Goal: Task Accomplishment & Management: Use online tool/utility

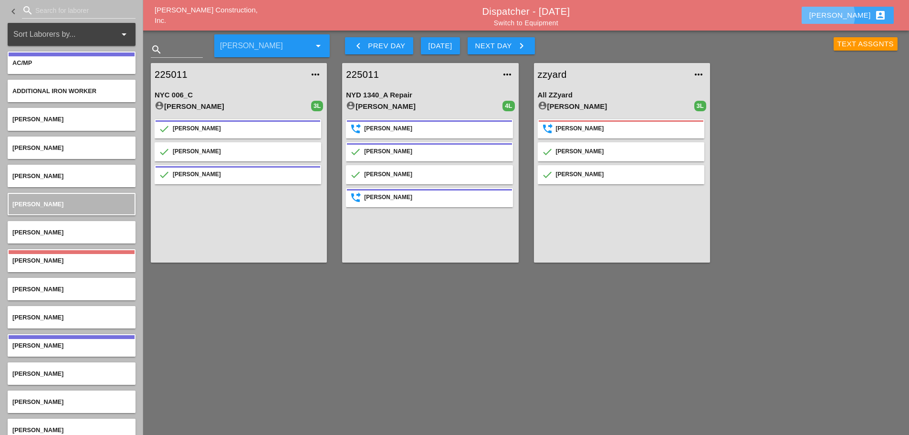
click at [680, 10] on div "Enrico account_box" at bounding box center [847, 15] width 77 height 11
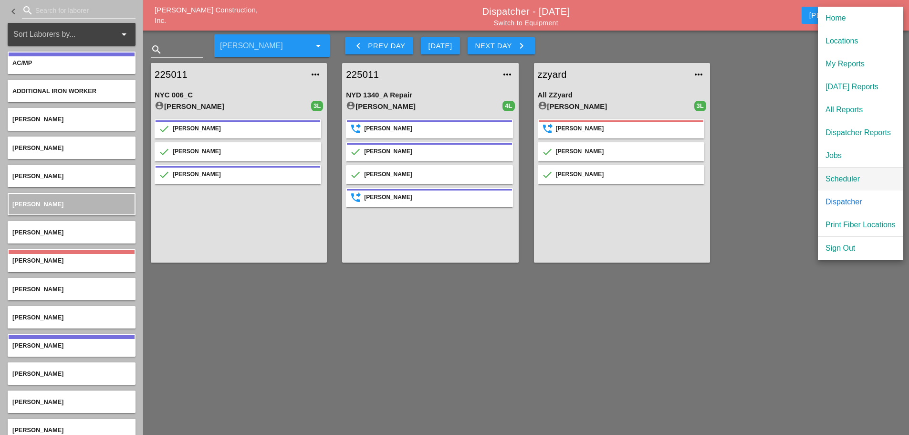
click at [680, 177] on div "Scheduler" at bounding box center [861, 178] width 70 height 11
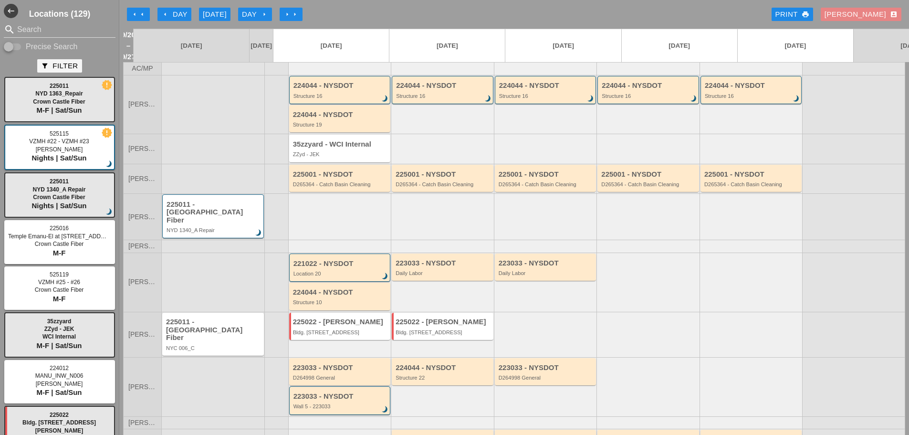
click at [680, 14] on div "Enrico account_box" at bounding box center [861, 14] width 73 height 11
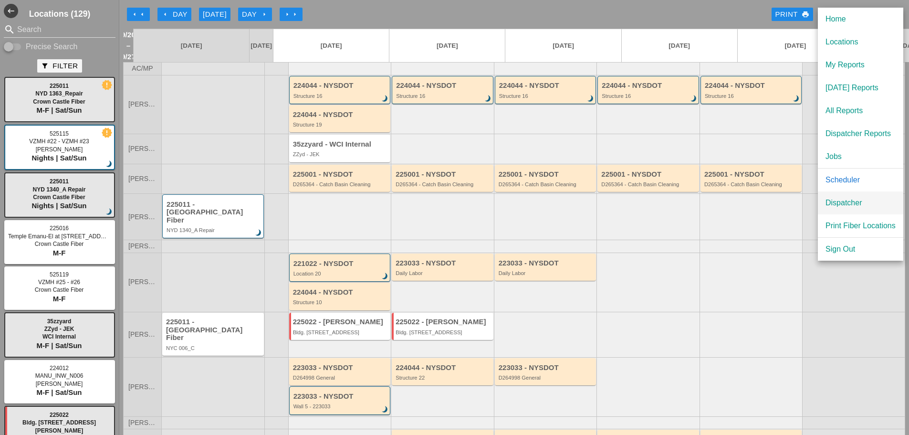
click at [680, 203] on div "Dispatcher" at bounding box center [861, 202] width 70 height 11
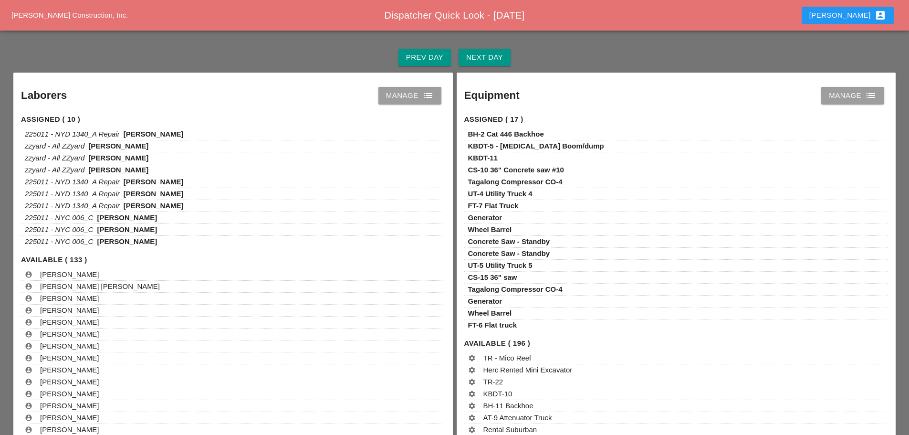
click at [486, 60] on div "Next Day" at bounding box center [484, 57] width 37 height 11
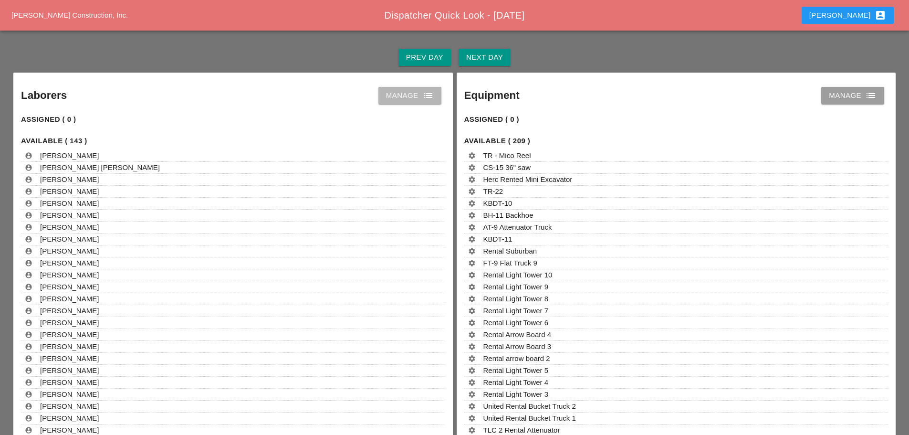
click at [424, 101] on icon "list" at bounding box center [427, 95] width 11 height 11
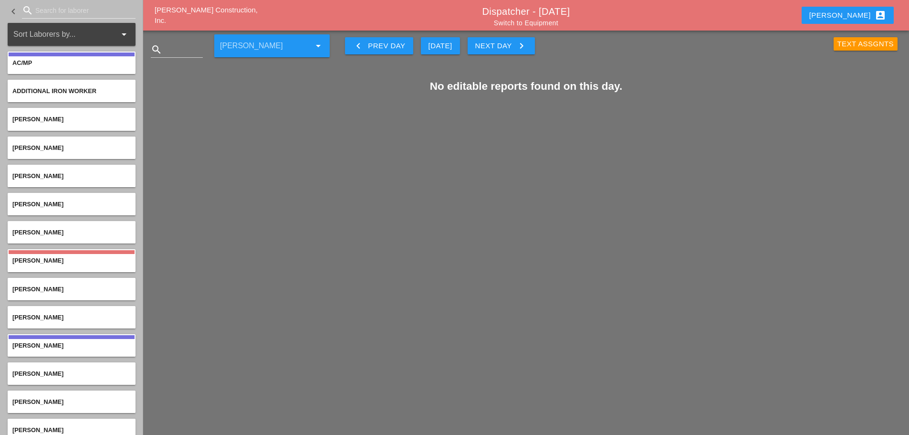
click at [495, 46] on div "Next Day keyboard_arrow_right" at bounding box center [501, 45] width 52 height 11
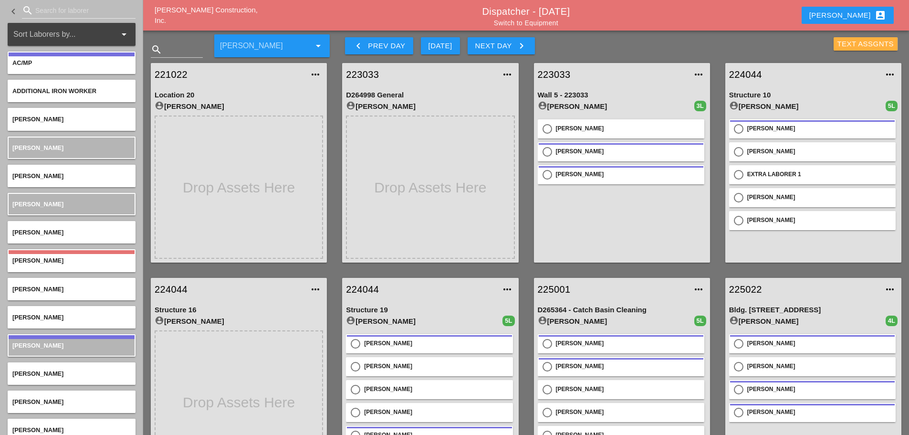
click at [680, 44] on div "Text Assgnts" at bounding box center [866, 44] width 57 height 11
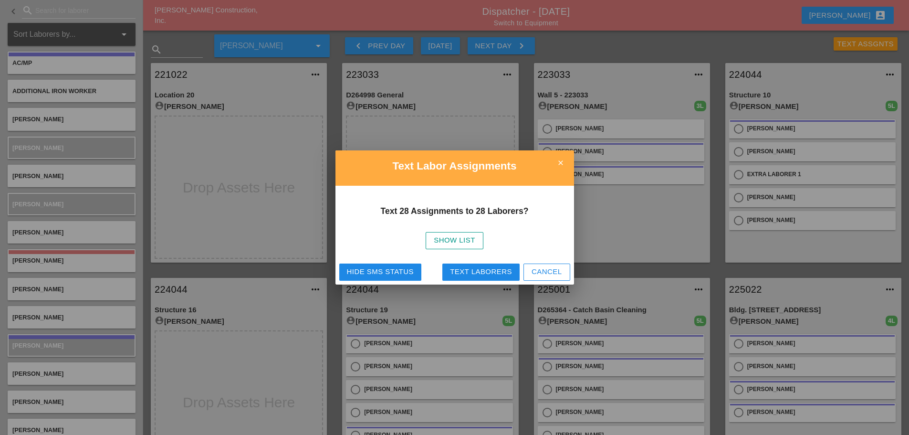
click at [349, 270] on div "Hide SMS Status" at bounding box center [380, 271] width 67 height 11
click at [567, 166] on icon "close" at bounding box center [560, 162] width 19 height 19
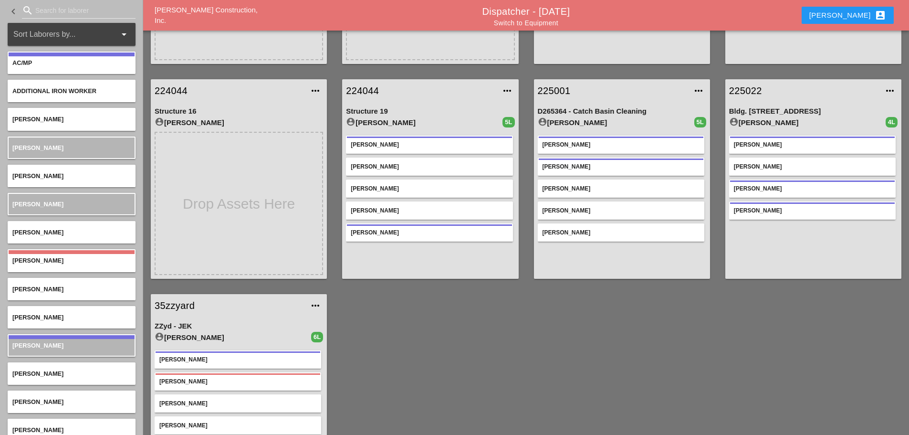
scroll to position [26, 0]
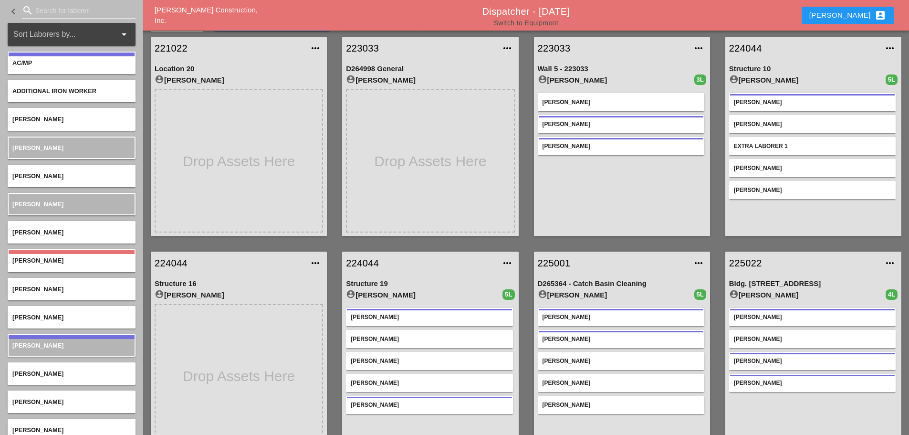
click at [552, 21] on link "Switch to Equipment" at bounding box center [526, 23] width 64 height 8
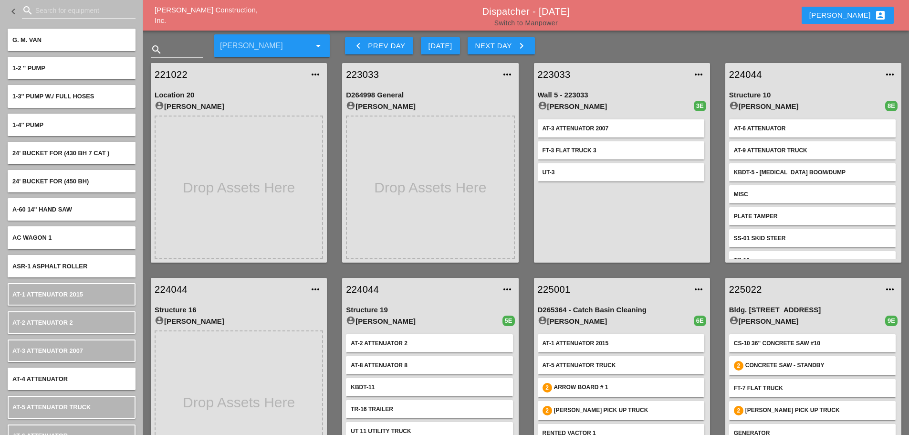
click at [530, 24] on link "Switch to Manpower" at bounding box center [525, 23] width 63 height 8
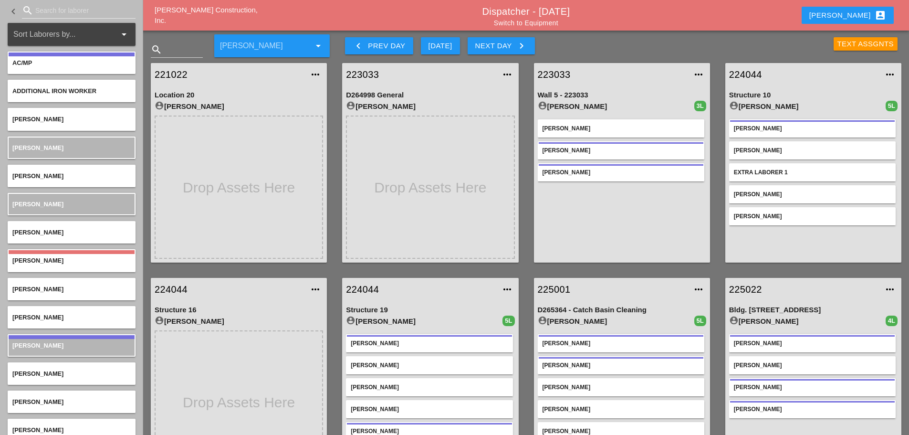
click at [843, 34] on div "Text Assgnts" at bounding box center [780, 43] width 254 height 29
click at [849, 46] on div "Text Assgnts" at bounding box center [866, 44] width 57 height 11
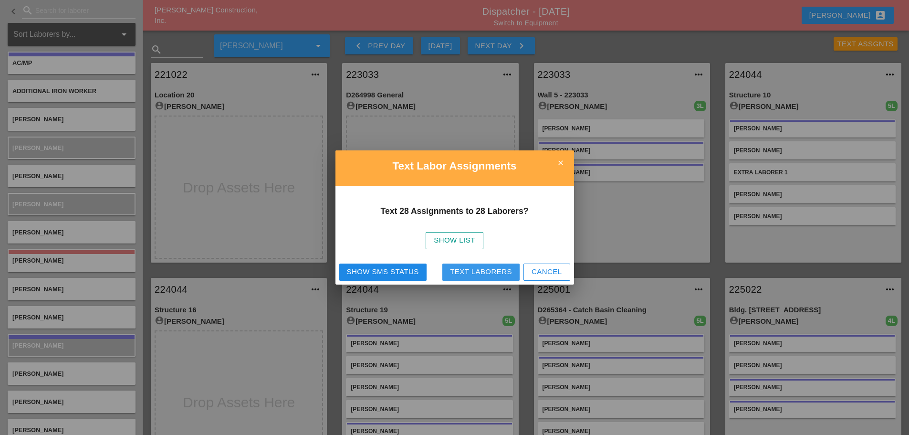
click at [495, 271] on div "Text Laborers" at bounding box center [481, 271] width 62 height 11
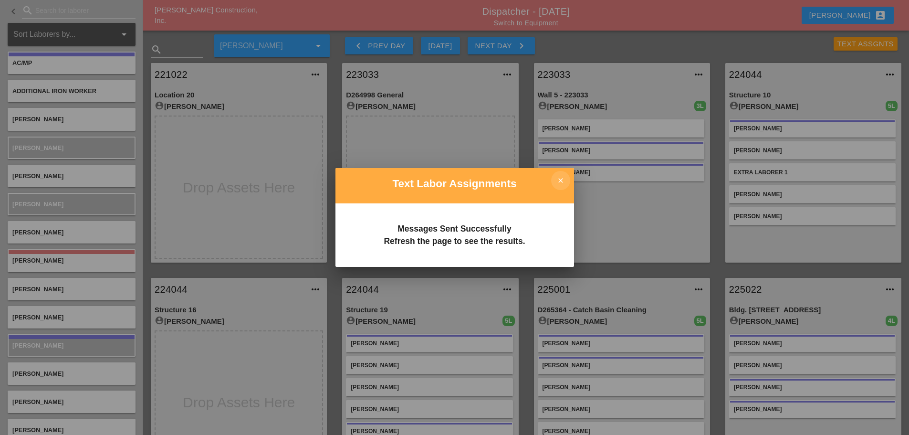
click at [562, 179] on icon "close" at bounding box center [560, 180] width 19 height 19
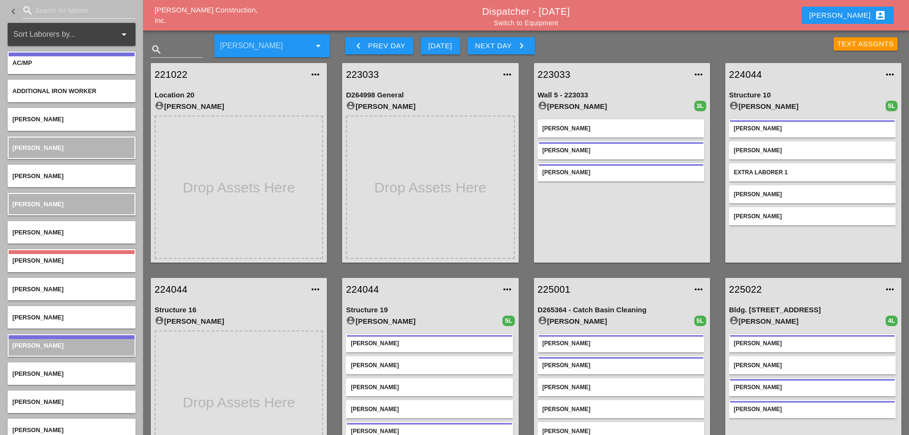
click at [840, 43] on div "Text Assgnts" at bounding box center [866, 44] width 57 height 11
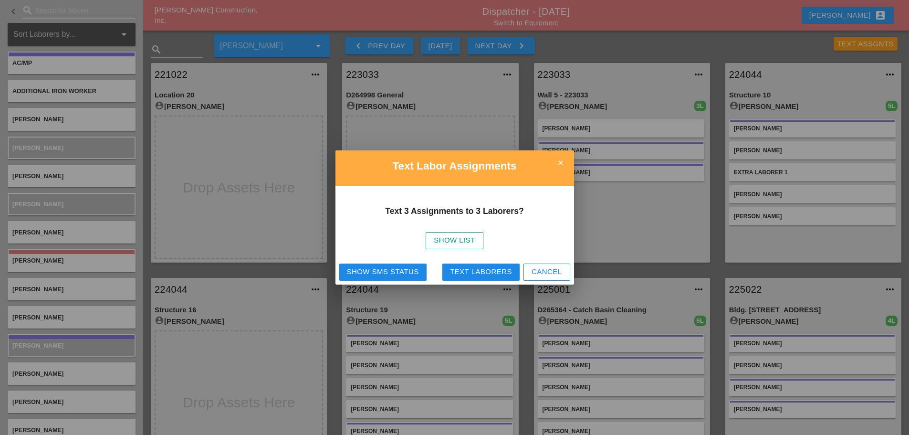
click at [481, 269] on div "Text Laborers" at bounding box center [481, 271] width 62 height 11
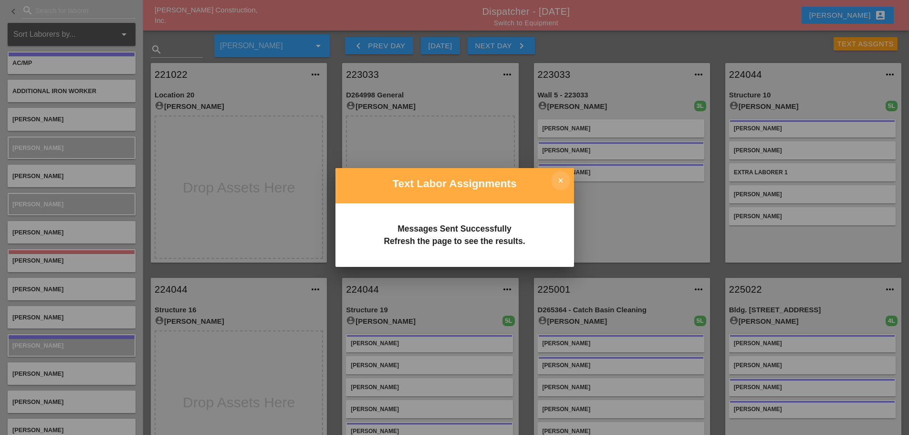
click at [560, 178] on icon "close" at bounding box center [560, 180] width 19 height 19
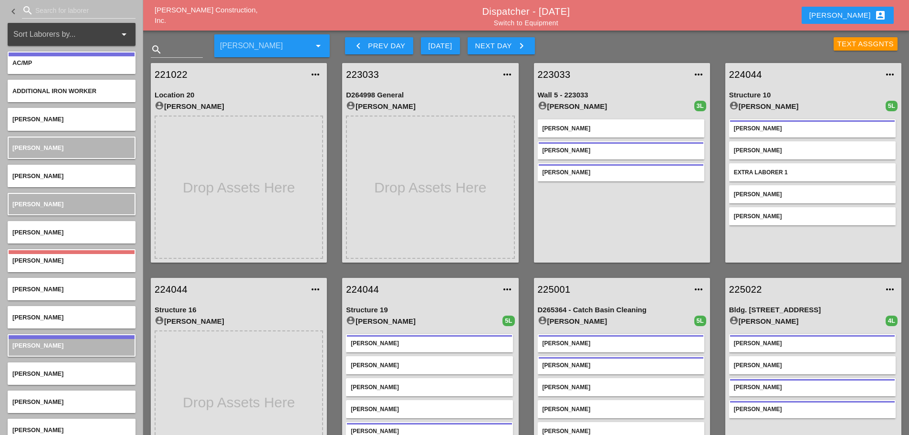
click at [846, 42] on div "Text Assgnts" at bounding box center [866, 44] width 57 height 11
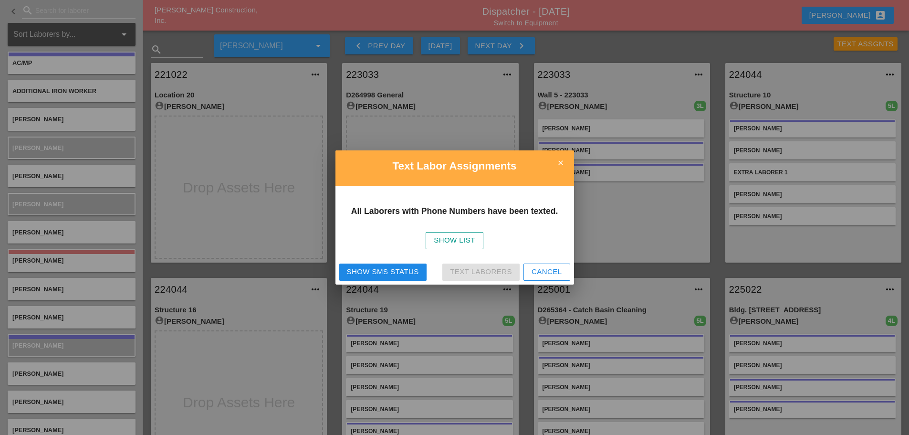
click at [394, 268] on div "Show SMS Status" at bounding box center [383, 271] width 72 height 11
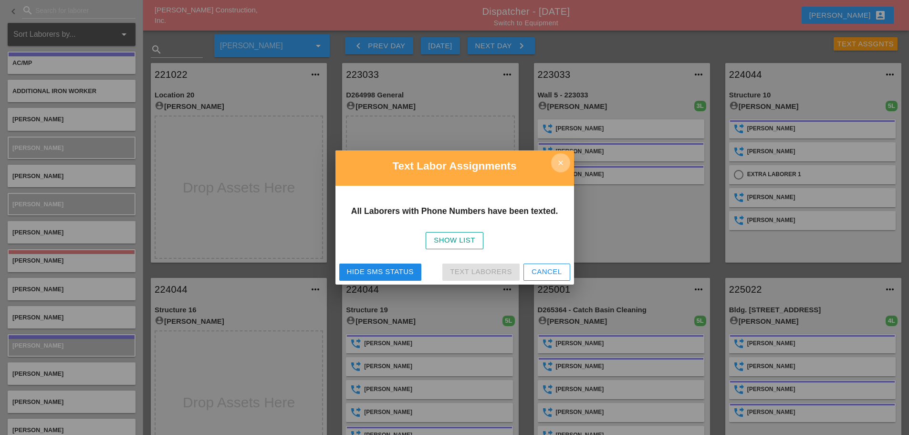
click at [560, 164] on icon "close" at bounding box center [560, 162] width 19 height 19
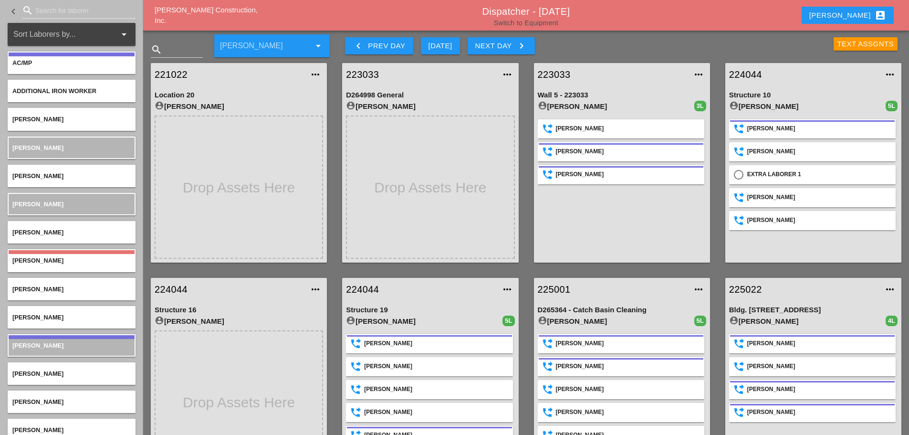
click at [508, 21] on link "Switch to Equipment" at bounding box center [526, 23] width 64 height 8
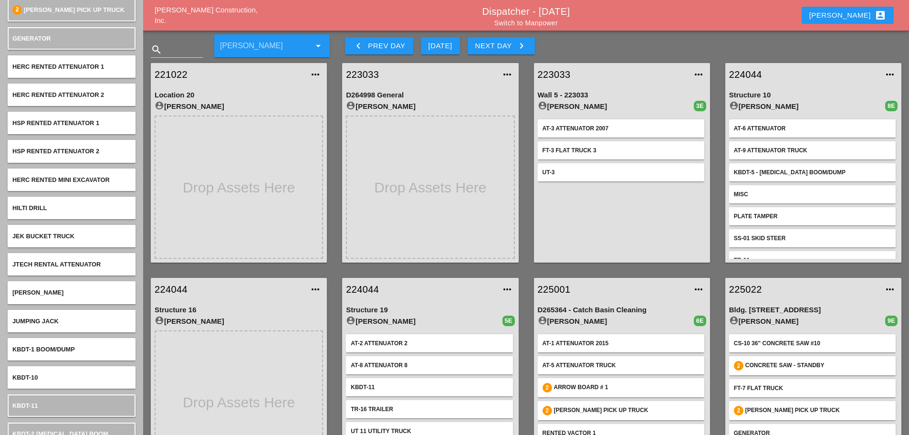
scroll to position [2529, 0]
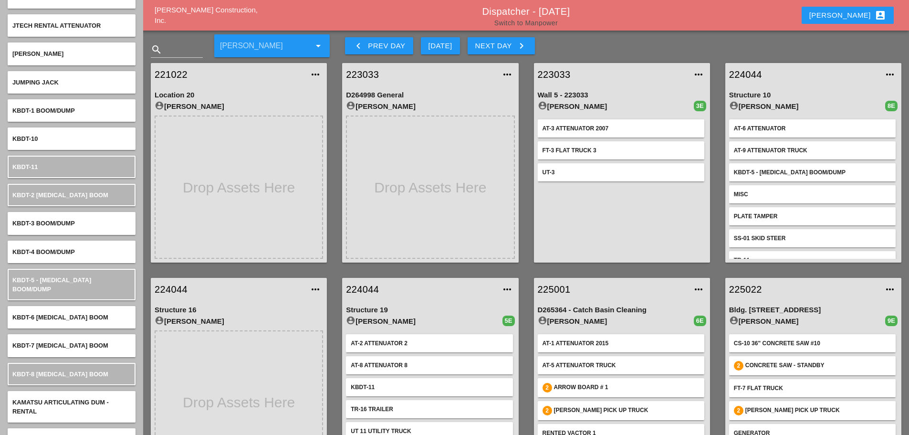
click at [532, 22] on link "Switch to Manpower" at bounding box center [525, 23] width 63 height 8
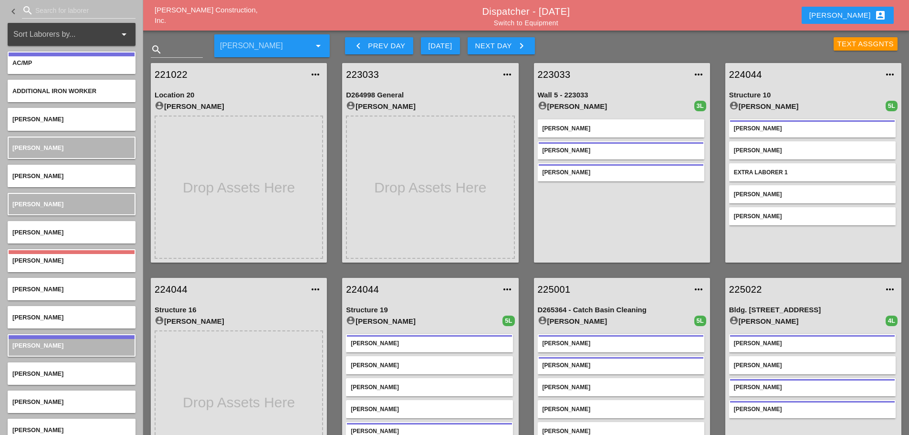
click at [847, 42] on div "Text Assgnts" at bounding box center [866, 44] width 57 height 11
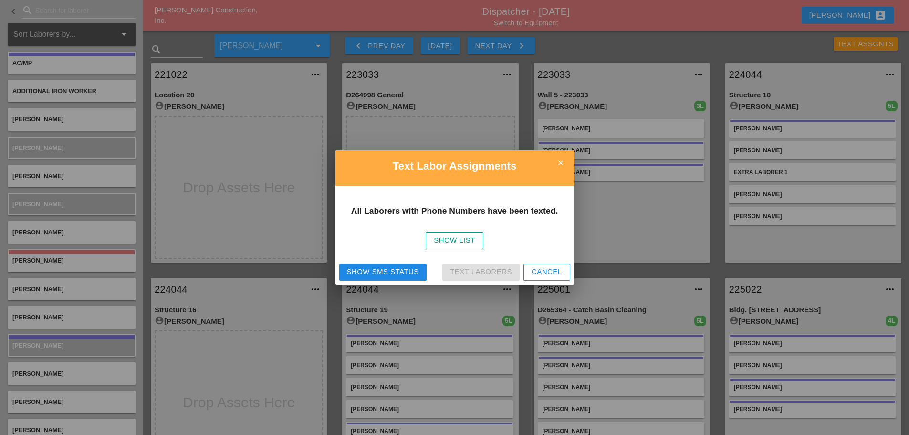
click at [414, 269] on div "Show SMS Status" at bounding box center [383, 271] width 72 height 11
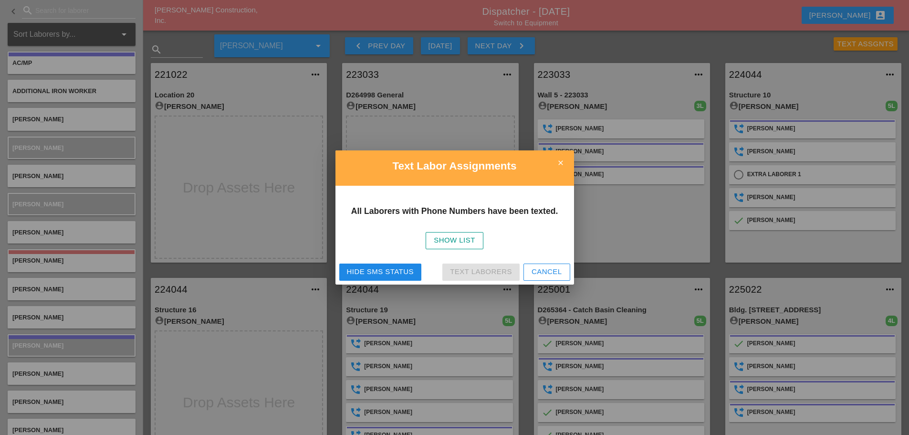
click at [572, 165] on div "Text Labor Assignments" at bounding box center [454, 167] width 239 height 35
click at [563, 161] on icon "close" at bounding box center [560, 162] width 19 height 19
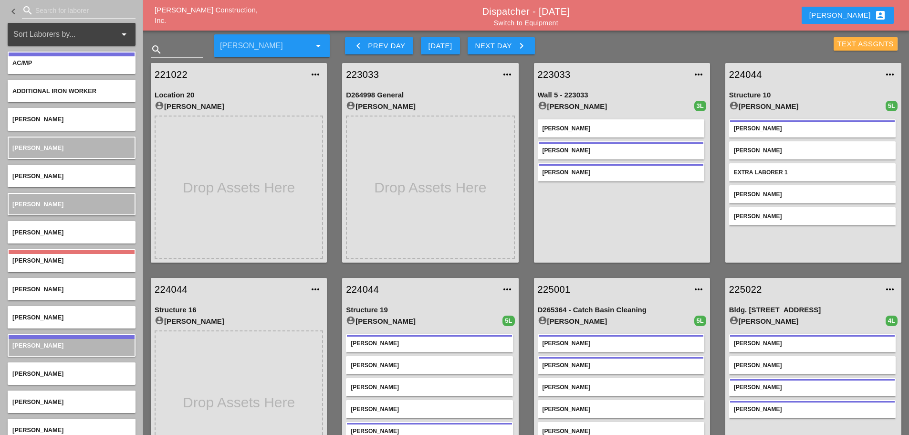
click at [842, 42] on div "Text Assgnts" at bounding box center [866, 44] width 57 height 11
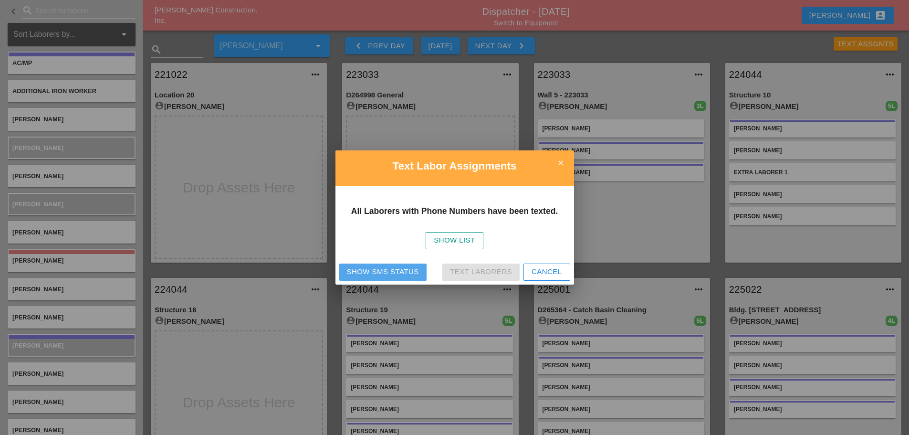
click at [367, 273] on div "Show SMS Status" at bounding box center [383, 271] width 72 height 11
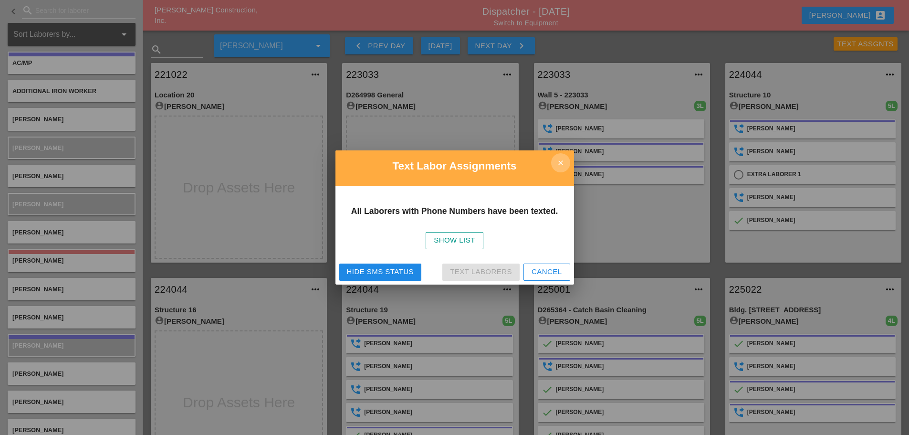
click at [565, 162] on icon "close" at bounding box center [560, 162] width 19 height 19
